Goal: Task Accomplishment & Management: Complete application form

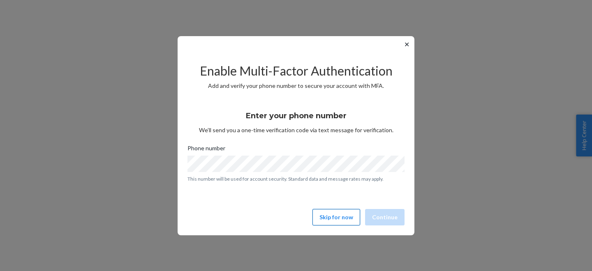
click at [332, 218] on button "Skip for now" at bounding box center [337, 217] width 48 height 16
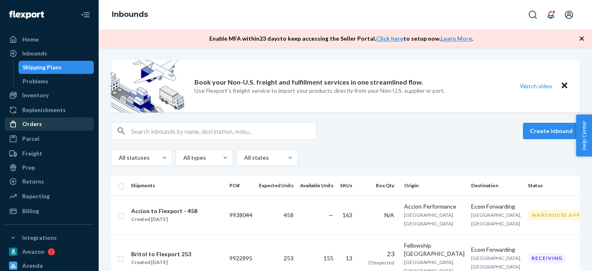
click at [39, 125] on div "Orders" at bounding box center [32, 124] width 20 height 8
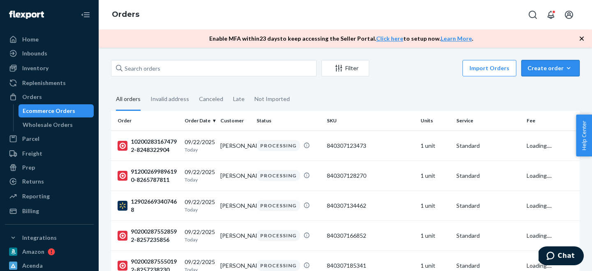
click at [538, 66] on div "Create order" at bounding box center [551, 68] width 46 height 8
click at [541, 88] on span "Ecommerce order" at bounding box center [555, 88] width 51 height 6
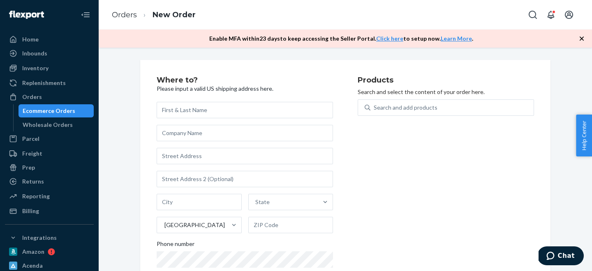
click at [185, 112] on input "text" at bounding box center [245, 110] width 176 height 16
paste input "[PERSON_NAME]"
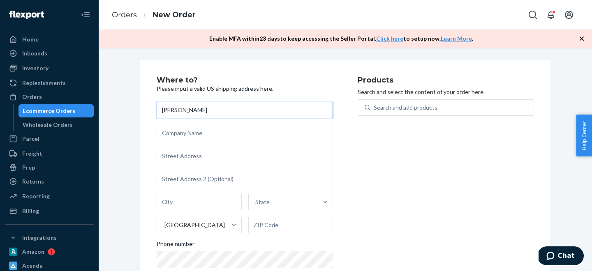
type input "[PERSON_NAME]"
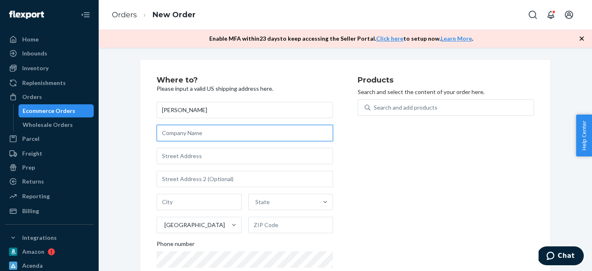
click at [197, 136] on input "text" at bounding box center [245, 133] width 176 height 16
paste input "Eagle View Getaway"
type input "Eagle View Getaway"
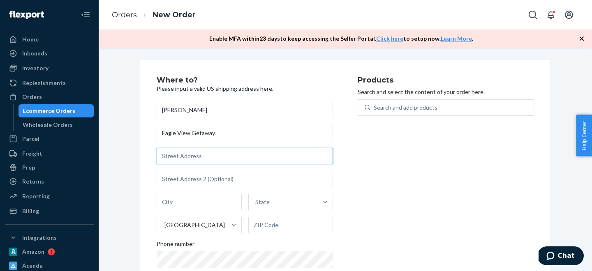
click at [192, 156] on input "text" at bounding box center [245, 156] width 176 height 16
paste input "[STREET_ADDRESS]"
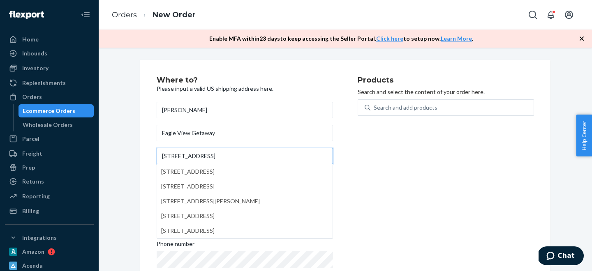
type input "[STREET_ADDRESS]"
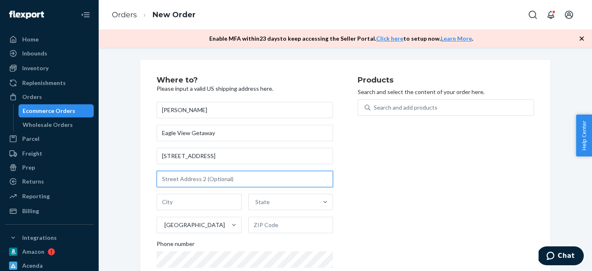
click at [185, 180] on input "text" at bounding box center [245, 179] width 176 height 16
paste input "[GEOGRAPHIC_DATA], UT 84660"
drag, startPoint x: 204, startPoint y: 182, endPoint x: 250, endPoint y: 182, distance: 45.2
click at [250, 182] on input "[GEOGRAPHIC_DATA], UT 84660" at bounding box center [245, 179] width 176 height 16
type input "[GEOGRAPHIC_DATA], UT 84660"
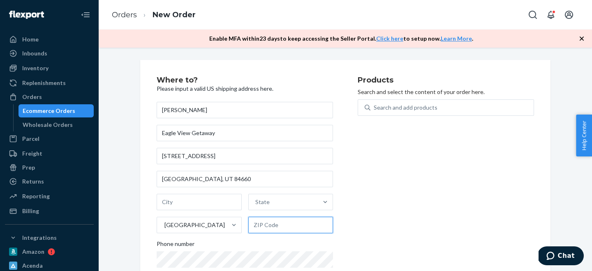
click at [273, 222] on input "text" at bounding box center [290, 225] width 85 height 16
paste input "[GEOGRAPHIC_DATA], UT 84660"
type input "[GEOGRAPHIC_DATA], UT 84660"
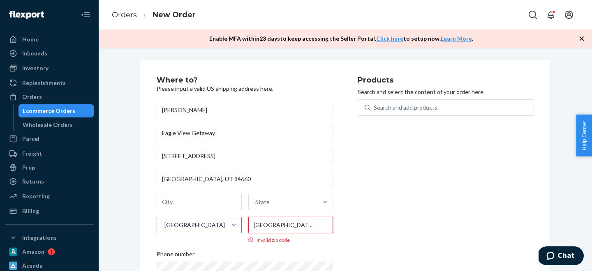
drag, startPoint x: 294, startPoint y: 226, endPoint x: 207, endPoint y: 229, distance: 86.8
click at [207, 229] on div "State [GEOGRAPHIC_DATA] Invalid zip code" at bounding box center [245, 219] width 176 height 50
click at [266, 228] on input "[GEOGRAPHIC_DATA], UT 84660" at bounding box center [290, 225] width 85 height 16
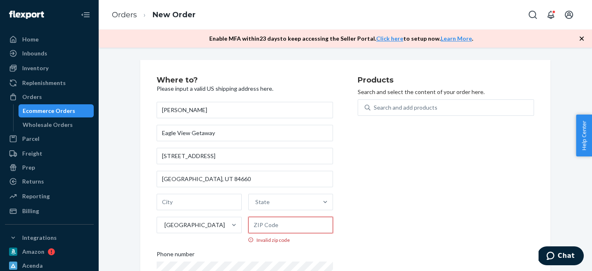
paste input "[GEOGRAPHIC_DATA], UT 84660"
click at [296, 226] on input "[GEOGRAPHIC_DATA], UT 84660" at bounding box center [290, 225] width 85 height 16
drag, startPoint x: 296, startPoint y: 226, endPoint x: 234, endPoint y: 226, distance: 61.3
click at [234, 226] on div "State [GEOGRAPHIC_DATA] Invalid zip code" at bounding box center [245, 219] width 176 height 50
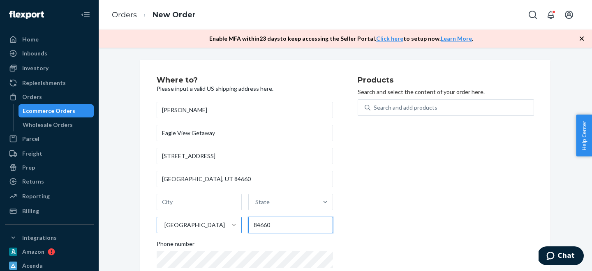
type input "84660"
click at [216, 192] on div "[PERSON_NAME] Eagle View Getaway [STREET_ADDRESS] Phone number" at bounding box center [245, 196] width 176 height 189
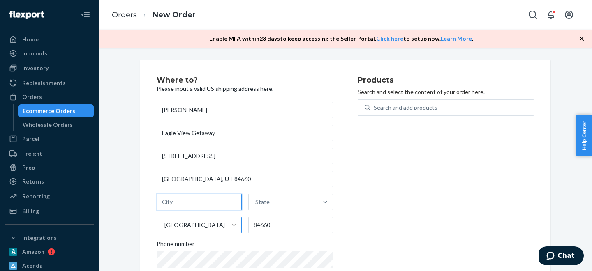
click at [214, 199] on input "text" at bounding box center [199, 202] width 85 height 16
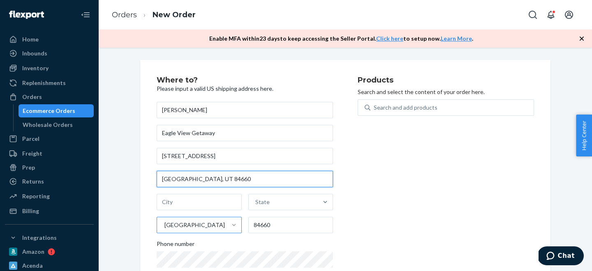
click at [161, 174] on input "[GEOGRAPHIC_DATA], UT 84660" at bounding box center [245, 179] width 176 height 16
drag, startPoint x: 196, startPoint y: 181, endPoint x: 126, endPoint y: 181, distance: 69.5
click at [126, 181] on div "Where to? Please input a valid US shipping address here. [PERSON_NAME] Eagle Vi…" at bounding box center [345, 187] width 481 height 254
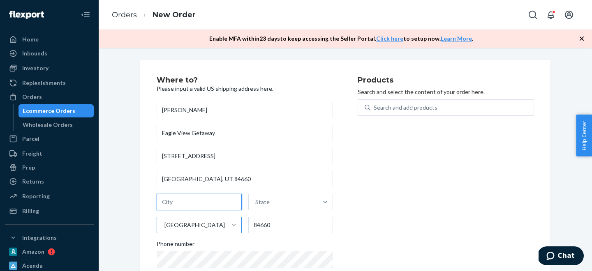
click at [171, 208] on input "text" at bounding box center [199, 202] width 85 height 16
paste input "Spanish Fork,"
type input "Spanish Fork,"
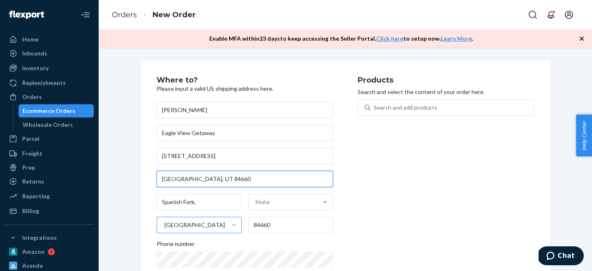
click at [171, 183] on input "[GEOGRAPHIC_DATA], UT 84660" at bounding box center [245, 179] width 176 height 16
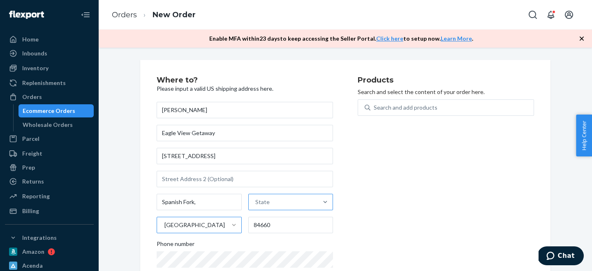
click at [274, 201] on div "State" at bounding box center [284, 202] width 70 height 16
click at [256, 201] on input "State" at bounding box center [255, 202] width 1 height 8
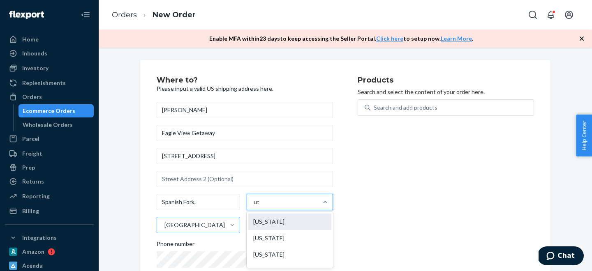
type input "uta"
click at [278, 227] on div "[US_STATE]" at bounding box center [289, 222] width 83 height 16
click at [263, 206] on input "uta" at bounding box center [258, 202] width 9 height 8
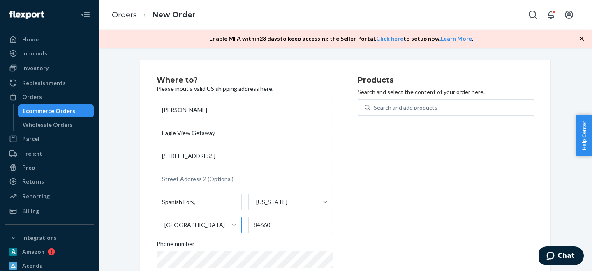
click at [395, 207] on div "Products Search and select the content of your order here. Search and add produ…" at bounding box center [446, 186] width 176 height 221
click at [409, 107] on div "Search and add products" at bounding box center [406, 108] width 64 height 8
click at [375, 107] on input "0 results available. Use Up and Down to choose options, press Enter to select t…" at bounding box center [374, 108] width 1 height 8
paste input "840307159434"
type input "840307159434"
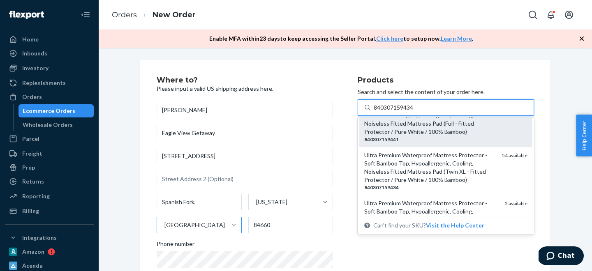
scroll to position [69, 0]
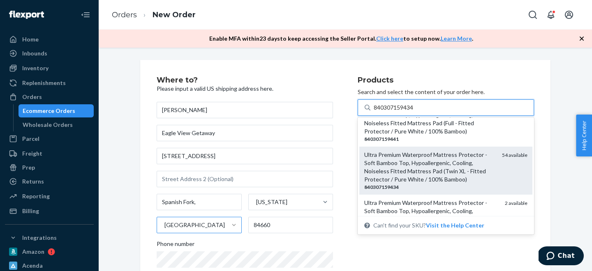
click at [402, 187] on div "840307159434" at bounding box center [429, 187] width 131 height 7
click at [402, 112] on input "840307159434" at bounding box center [394, 108] width 41 height 8
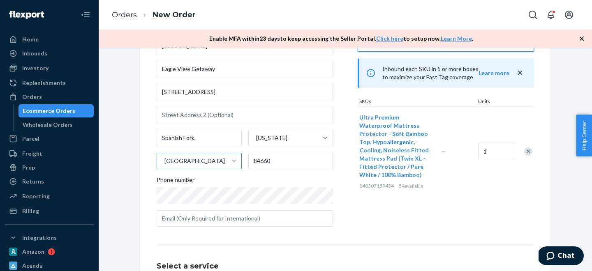
scroll to position [67, 0]
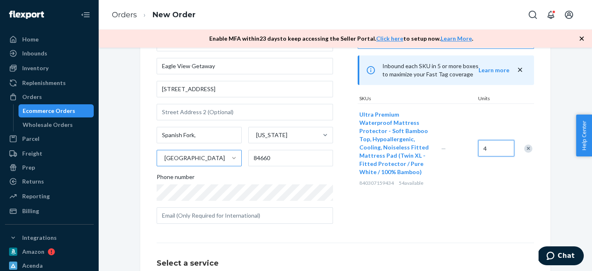
type input "4"
click at [462, 181] on div "Ultra Premium Waterproof Mattress Protector - Soft Bamboo Top, Hypoallergenic, …" at bounding box center [446, 149] width 176 height 90
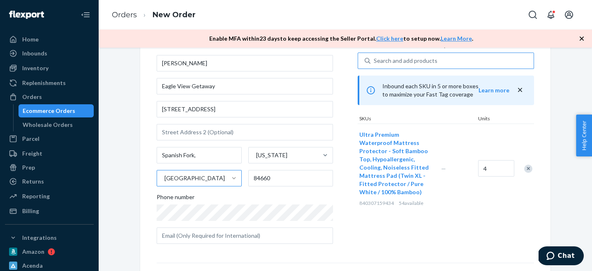
scroll to position [44, 0]
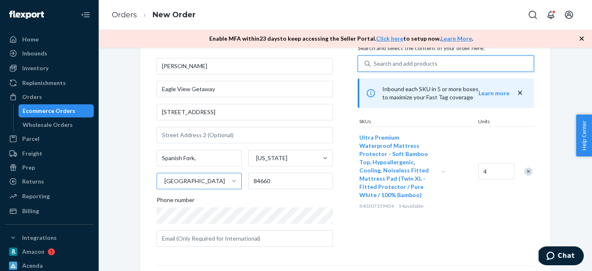
click at [396, 65] on div "Search and add products" at bounding box center [406, 64] width 64 height 8
click at [375, 65] on input "0 results available. Use Up and Down to choose options, press Enter to select t…" at bounding box center [374, 64] width 1 height 8
paste input "840307159465"
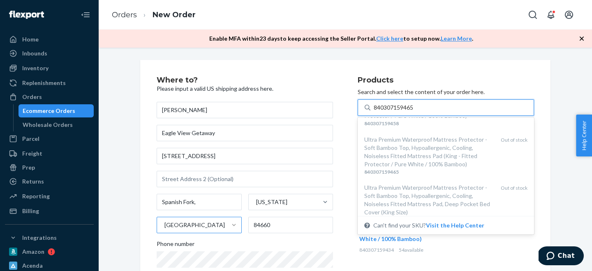
scroll to position [235, 0]
type input "840307159465"
click at [560, 173] on div "Where to? Please input a valid US shipping address here. [PERSON_NAME] Eagle Vi…" at bounding box center [345, 247] width 481 height 374
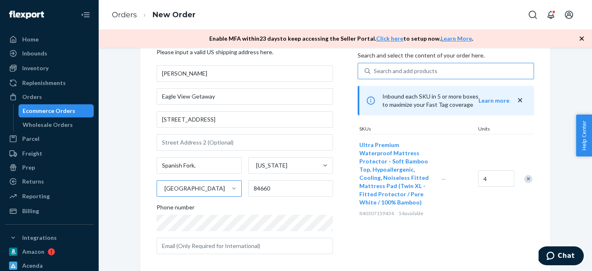
scroll to position [38, 0]
click at [408, 65] on div "Search and add products" at bounding box center [452, 70] width 163 height 15
click at [375, 66] on input "Search and add products" at bounding box center [374, 70] width 1 height 8
paste input "840307131447"
type input "840307131447"
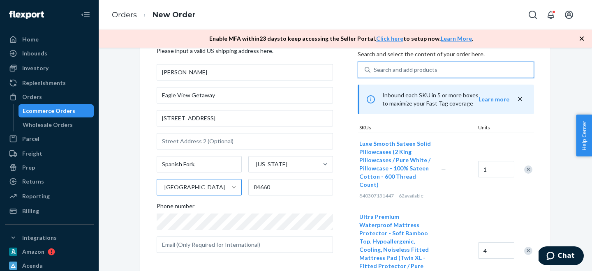
click at [527, 166] on div "Remove Item" at bounding box center [528, 170] width 8 height 8
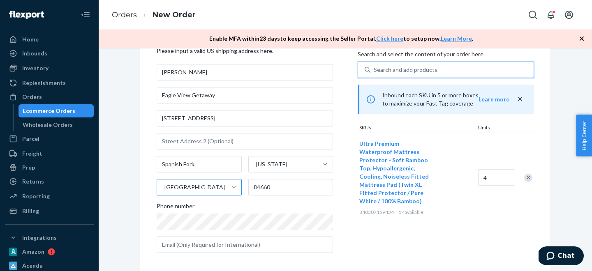
click at [393, 66] on div "Search and add products" at bounding box center [406, 70] width 64 height 8
click at [375, 66] on input "0 results available. Use Up and Down to choose options, press Enter to select t…" at bounding box center [374, 70] width 1 height 8
paste input "840307131447"
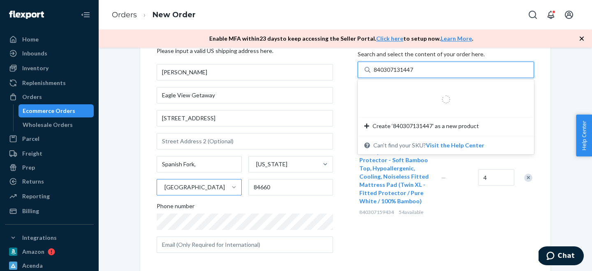
type input "840307131447"
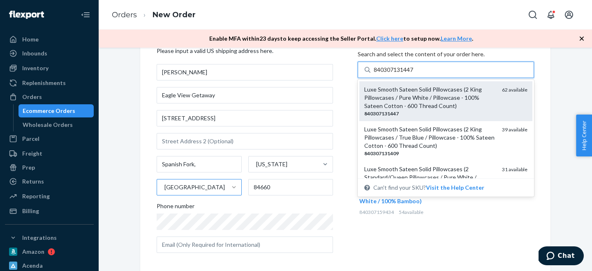
click at [424, 114] on div "840307131447" at bounding box center [429, 113] width 131 height 7
click at [415, 74] on input "840307131447" at bounding box center [394, 70] width 41 height 8
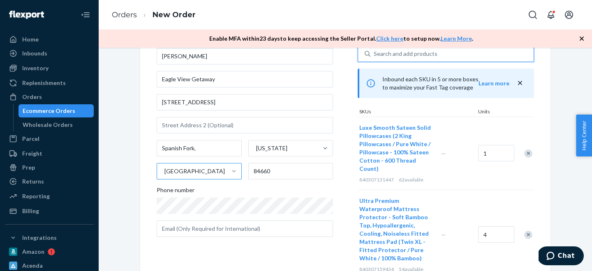
scroll to position [58, 0]
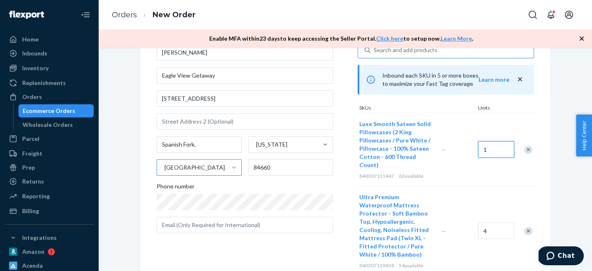
drag, startPoint x: 490, startPoint y: 148, endPoint x: 462, endPoint y: 148, distance: 28.0
click at [462, 148] on div "Luxe Smooth Sateen Solid Pillowcases (2 King Pillowcases / Pure White / Pillowc…" at bounding box center [446, 149] width 176 height 73
drag, startPoint x: 494, startPoint y: 148, endPoint x: 476, endPoint y: 148, distance: 18.1
click at [476, 148] on div "Luxe Smooth Sateen Solid Pillowcases (2 King Pillowcases / Pure White / Pillowc…" at bounding box center [446, 149] width 176 height 73
type input "3"
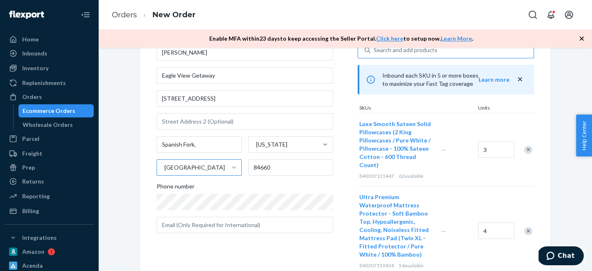
click at [466, 174] on div "Luxe Smooth Sateen Solid Pillowcases (2 King Pillowcases / Pure White / Pillowc…" at bounding box center [446, 149] width 176 height 73
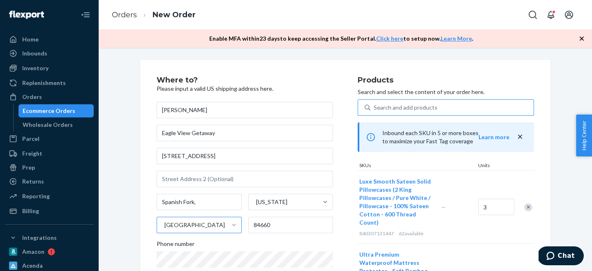
click at [408, 109] on div "Search and add products" at bounding box center [406, 108] width 64 height 8
click at [375, 109] on input "Search and add products" at bounding box center [374, 108] width 1 height 8
paste input "840307136718"
type input "840307136718"
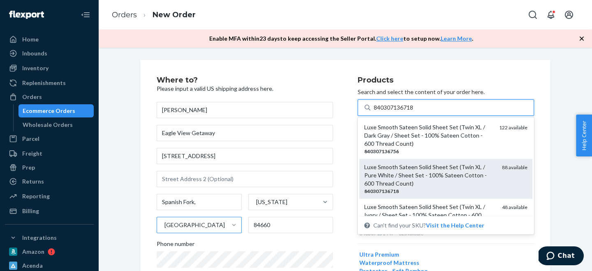
click at [422, 183] on div "Luxe Smooth Sateen Solid Sheet Set (Twin XL / Pure White / Sheet Set - 100% Sat…" at bounding box center [429, 175] width 131 height 25
click at [415, 112] on input "840307136718" at bounding box center [394, 108] width 41 height 8
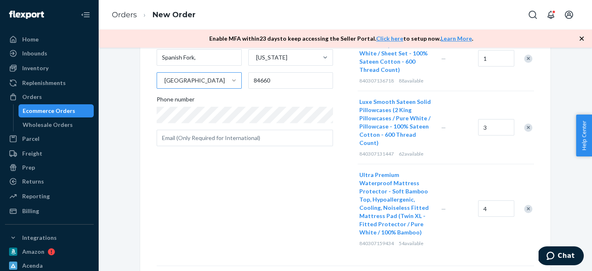
scroll to position [116, 0]
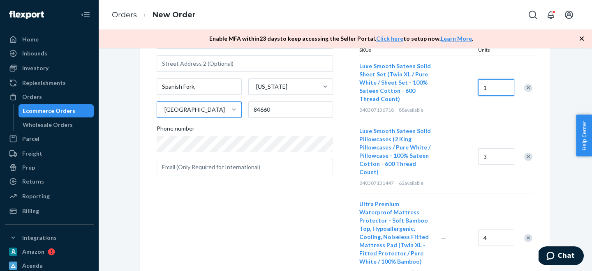
drag, startPoint x: 487, startPoint y: 89, endPoint x: 477, endPoint y: 89, distance: 9.9
click at [477, 89] on div "1" at bounding box center [495, 87] width 37 height 33
drag, startPoint x: 493, startPoint y: 91, endPoint x: 467, endPoint y: 91, distance: 25.9
click at [467, 91] on div "Luxe Smooth Sateen Solid Sheet Set (Twin XL / Pure White / Sheet Set - 100% Sat…" at bounding box center [446, 87] width 176 height 65
type input "4"
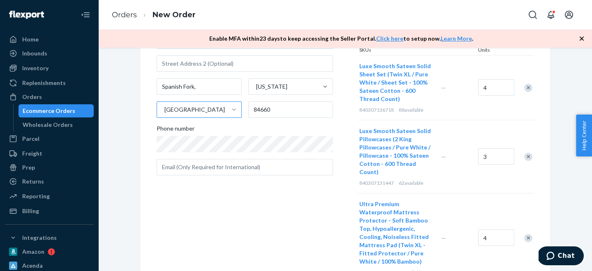
click at [511, 115] on div "Luxe Smooth Sateen Solid Sheet Set (Twin XL / Pure White / Sheet Set - 100% Sat…" at bounding box center [446, 87] width 176 height 65
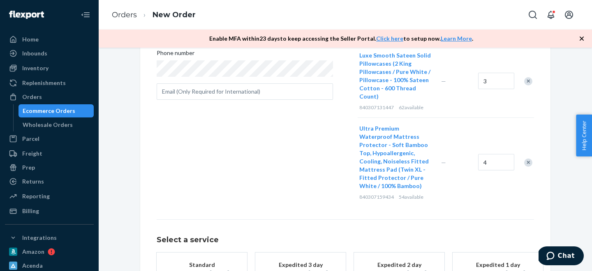
scroll to position [255, 0]
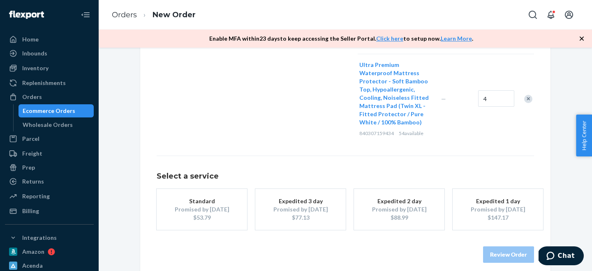
click at [294, 214] on div "$77.13" at bounding box center [301, 218] width 66 height 8
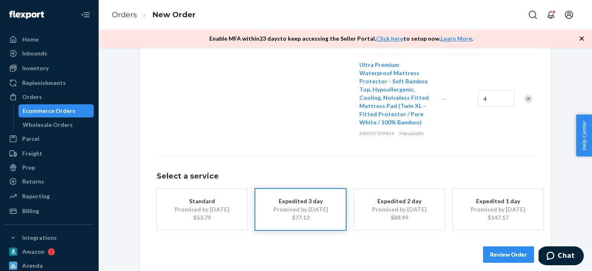
click at [508, 252] on button "Review Order" at bounding box center [508, 255] width 51 height 16
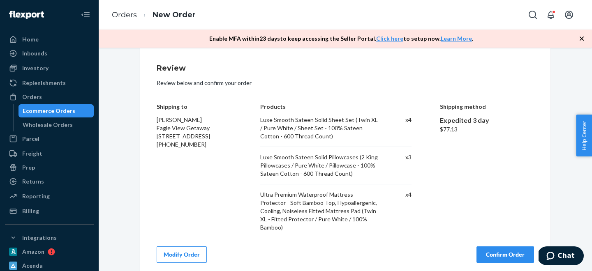
click at [504, 247] on button "Confirm Order" at bounding box center [506, 255] width 58 height 16
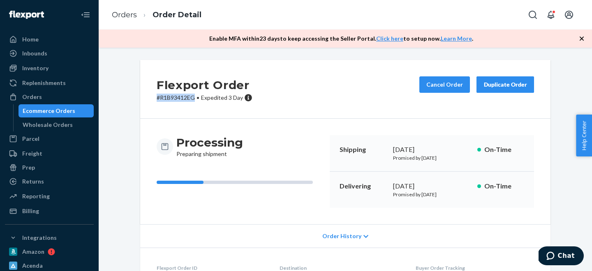
copy p "# R1B93412EG"
drag, startPoint x: 154, startPoint y: 98, endPoint x: 196, endPoint y: 98, distance: 41.9
click at [196, 98] on div "Flexport Order # R1B93412EG • Expedited 3 Day Cancel Order Duplicate Order" at bounding box center [345, 89] width 410 height 59
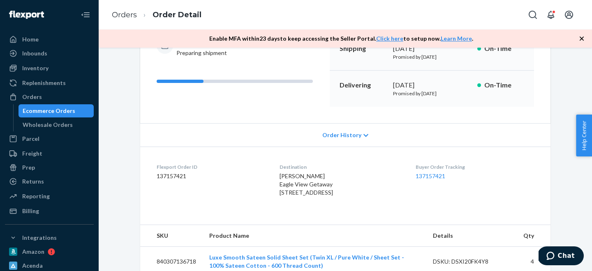
scroll to position [200, 0]
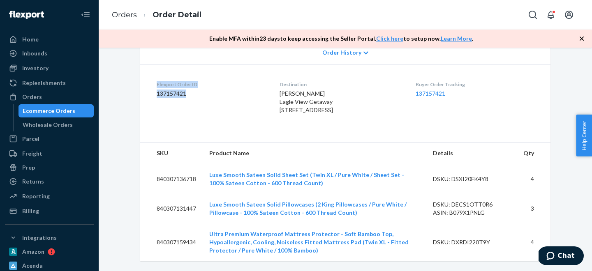
drag, startPoint x: 154, startPoint y: 68, endPoint x: 205, endPoint y: 83, distance: 53.1
click at [205, 83] on dl "Flexport Order ID 137157421 Destination [PERSON_NAME] Eagle View Getaway [STREE…" at bounding box center [345, 99] width 410 height 70
copy div "Flexport Order ID 137157421"
